Goal: Task Accomplishment & Management: Manage account settings

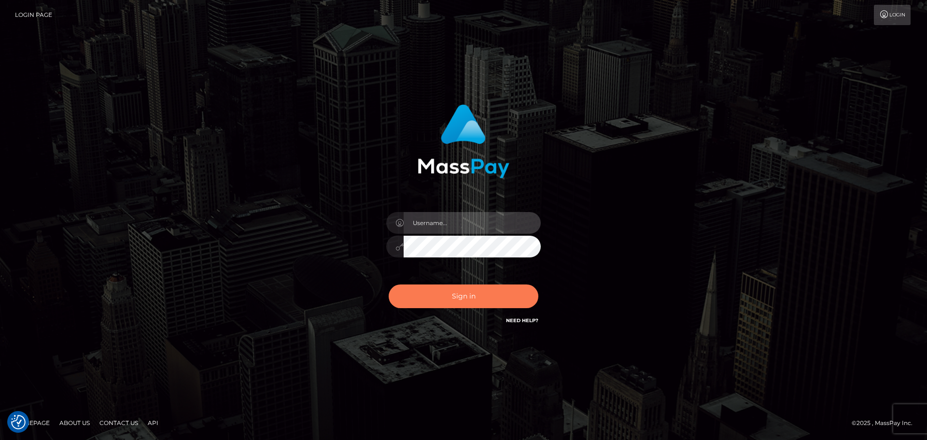
type input "hello.feetfinder"
drag, startPoint x: 458, startPoint y: 300, endPoint x: 460, endPoint y: 294, distance: 6.0
click at [460, 297] on button "Sign in" at bounding box center [464, 296] width 150 height 24
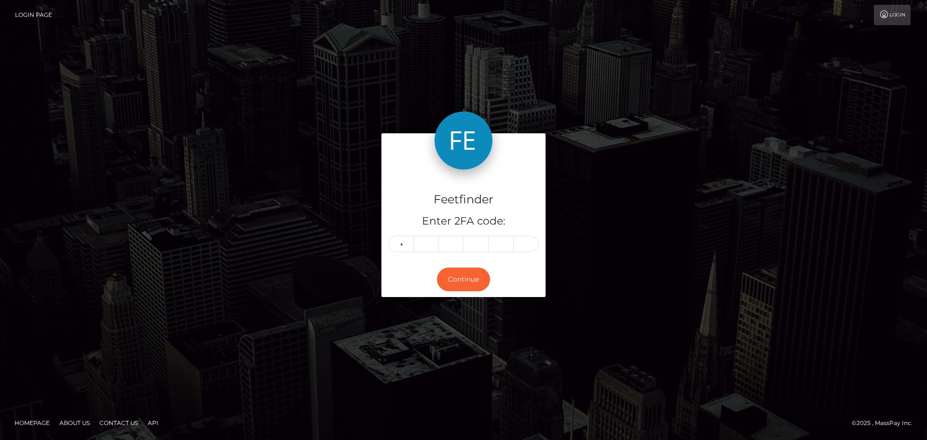
type input "4"
type input "5"
type input "3"
type input "8"
type input "1"
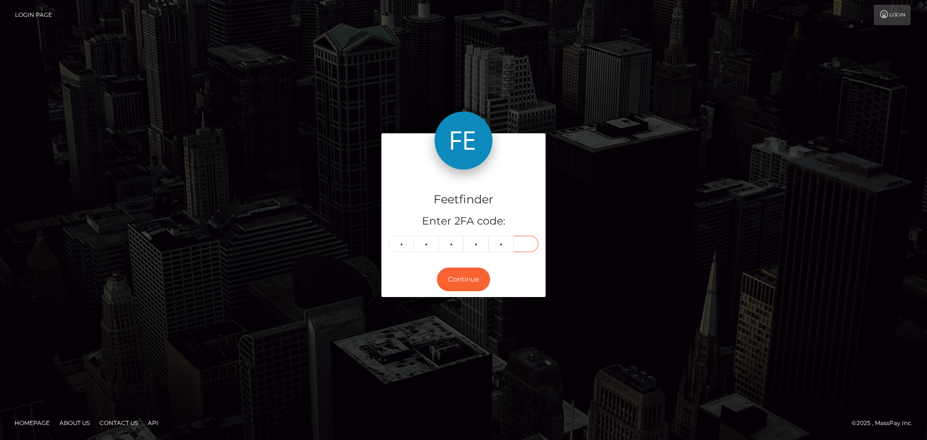
type input "6"
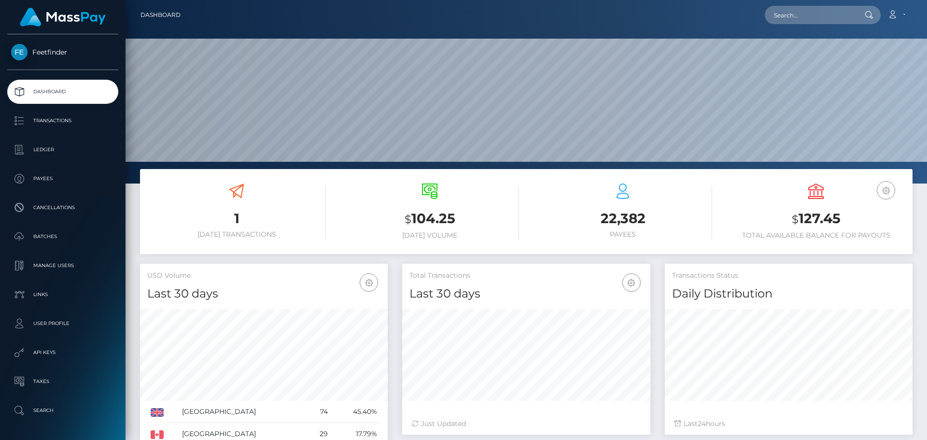
scroll to position [171, 248]
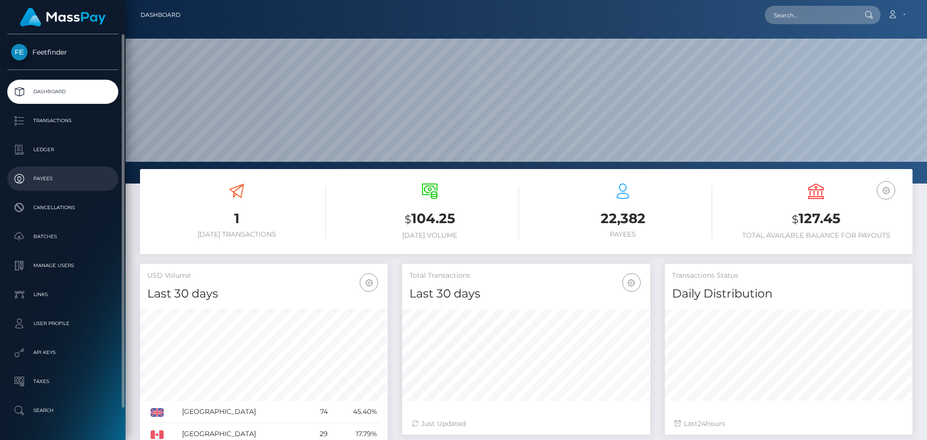
click at [84, 175] on p "Payees" at bounding box center [62, 178] width 103 height 14
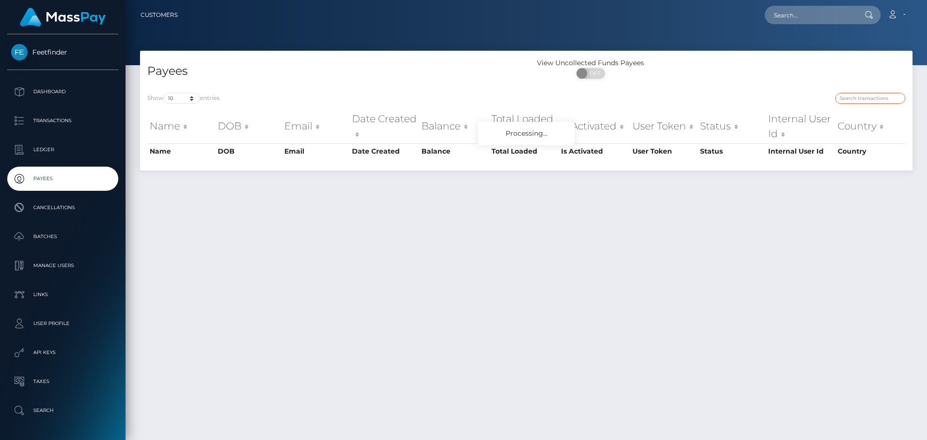
click at [868, 98] on input "search" at bounding box center [870, 98] width 70 height 11
paste input "dbce7c40-6208-11f0-b1fb-02a8c2768cb9"
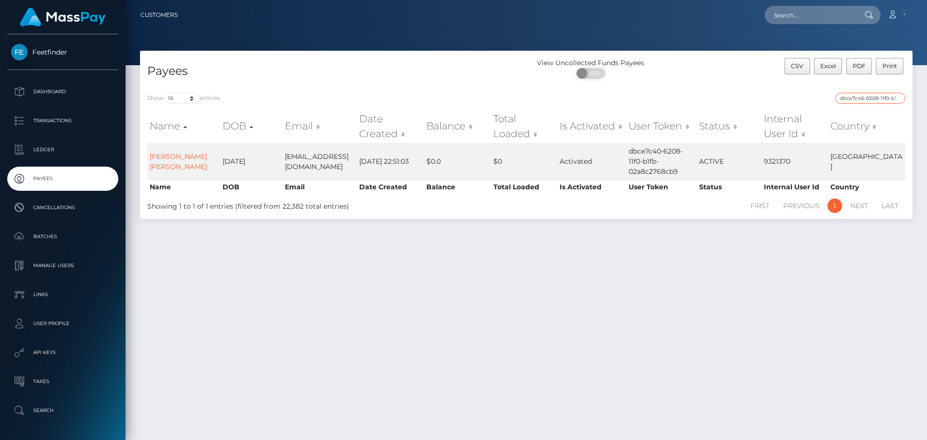
click at [859, 94] on input "dbce7c40-6208-11f0-b1fb-02a8c2768cb9" at bounding box center [870, 98] width 70 height 11
paste input "03ac731d-7b92-11f0-8023-0266f44cc27"
type input "03ac731d-7b92-11f0-8023-0266f44cc279"
